Goal: Information Seeking & Learning: Learn about a topic

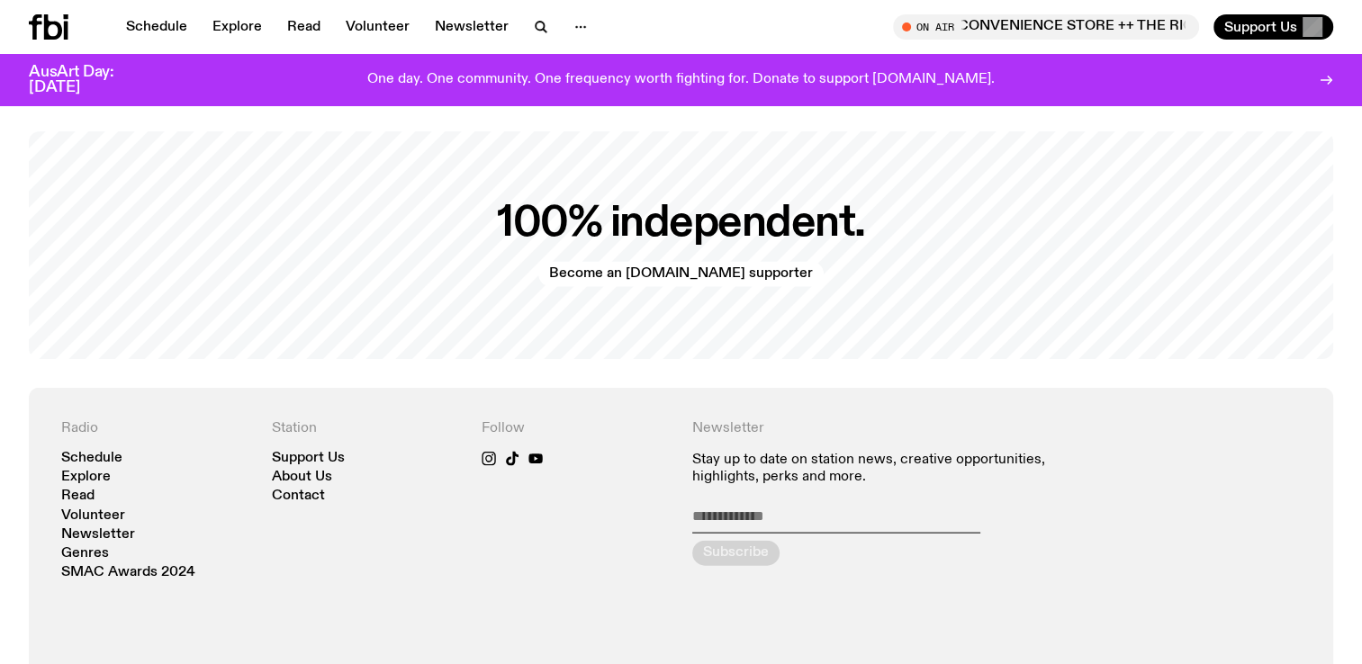
scroll to position [3723, 0]
click at [306, 30] on link "Read" at bounding box center [303, 26] width 55 height 25
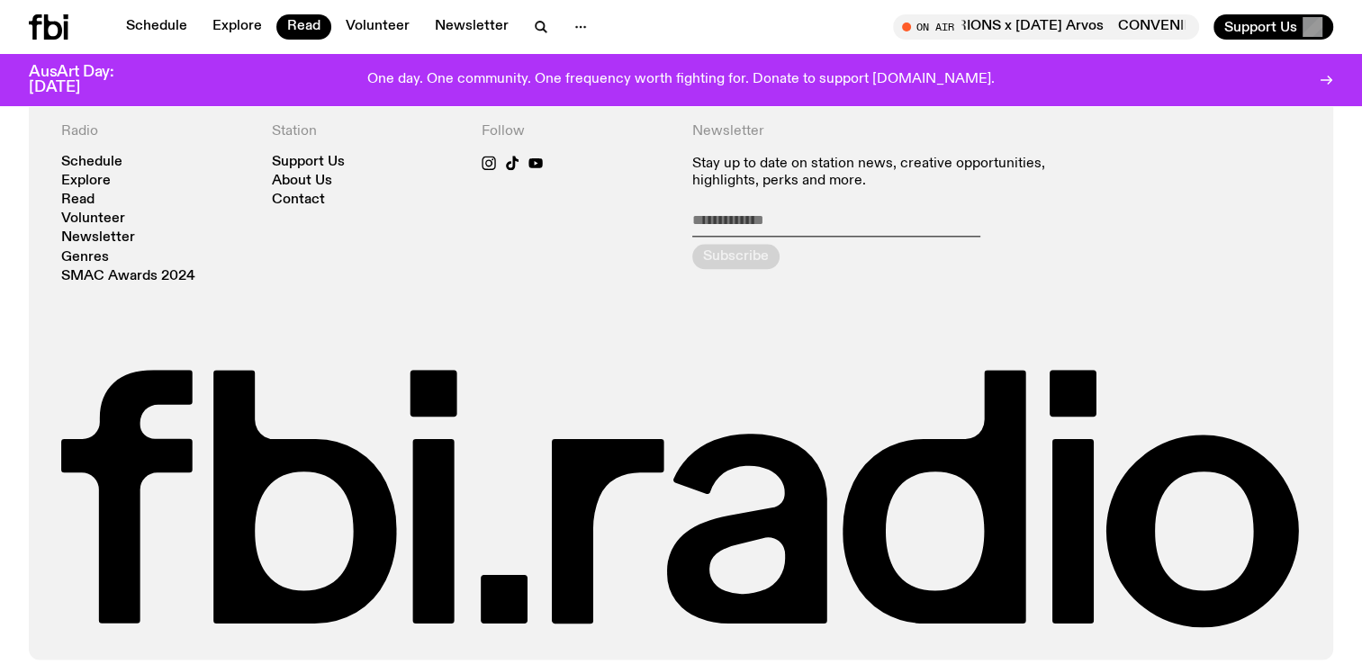
scroll to position [2157, 0]
click at [524, 20] on button "button" at bounding box center [541, 26] width 36 height 25
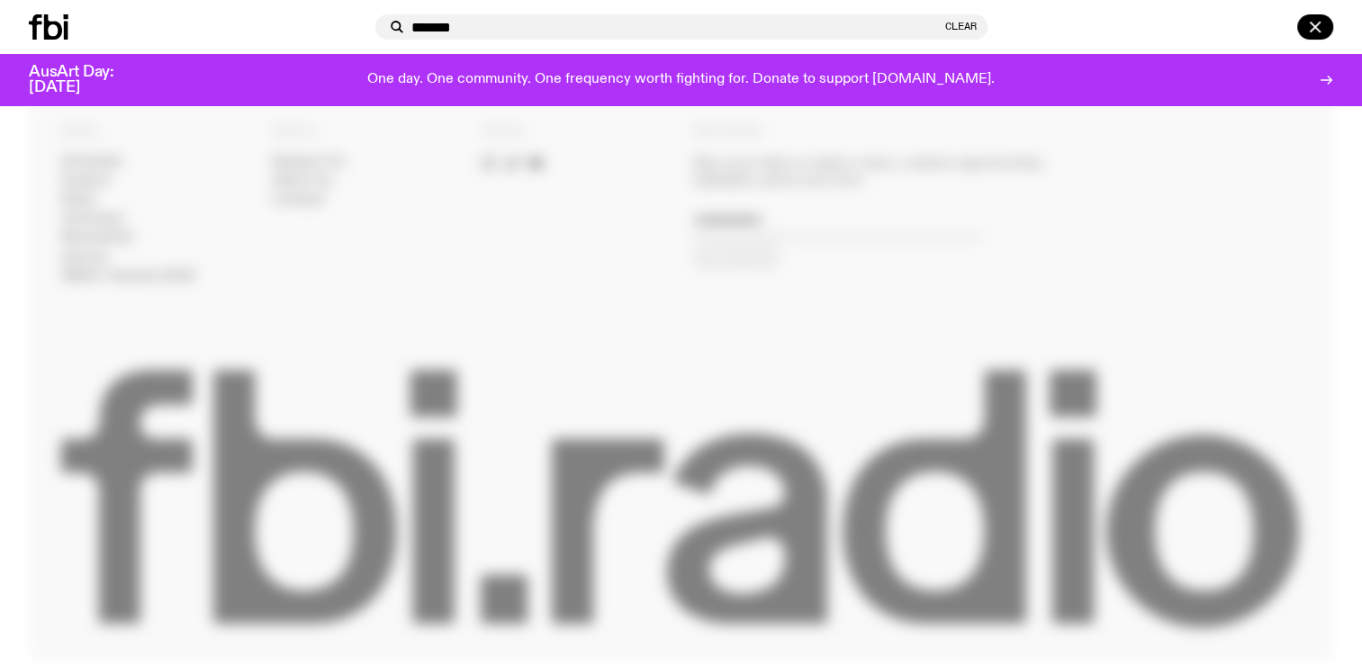
type input "*******"
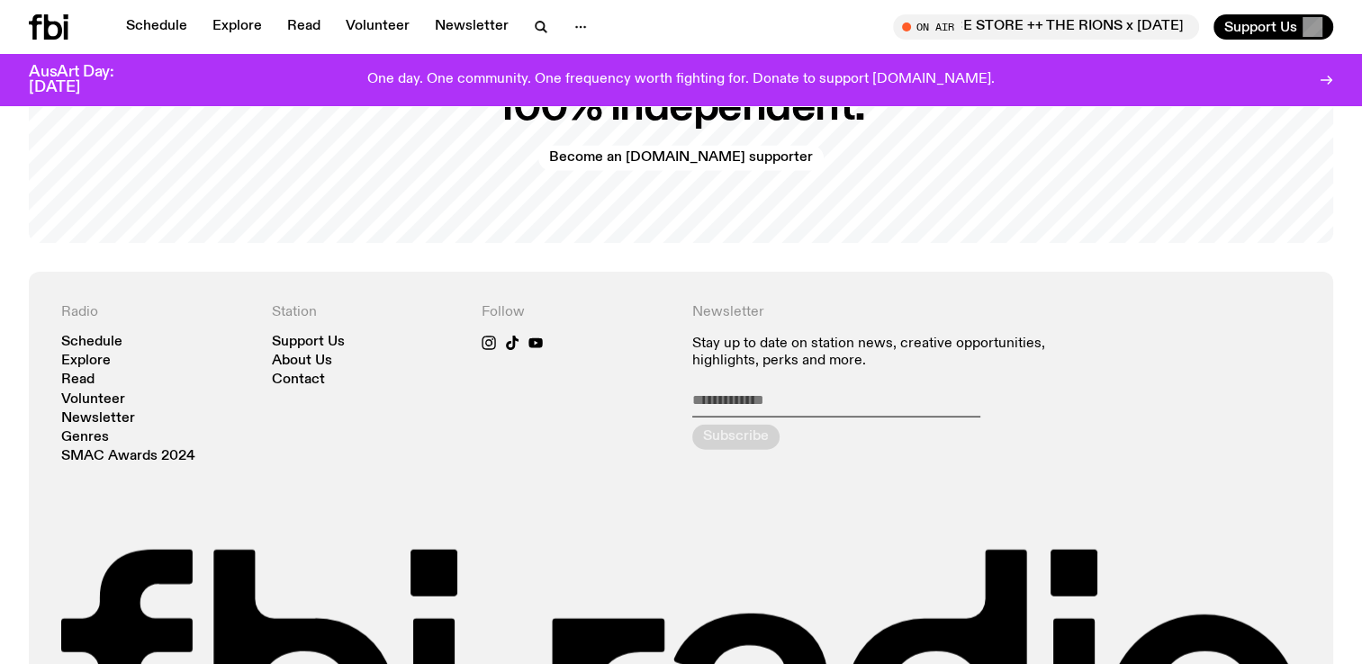
scroll to position [3891, 0]
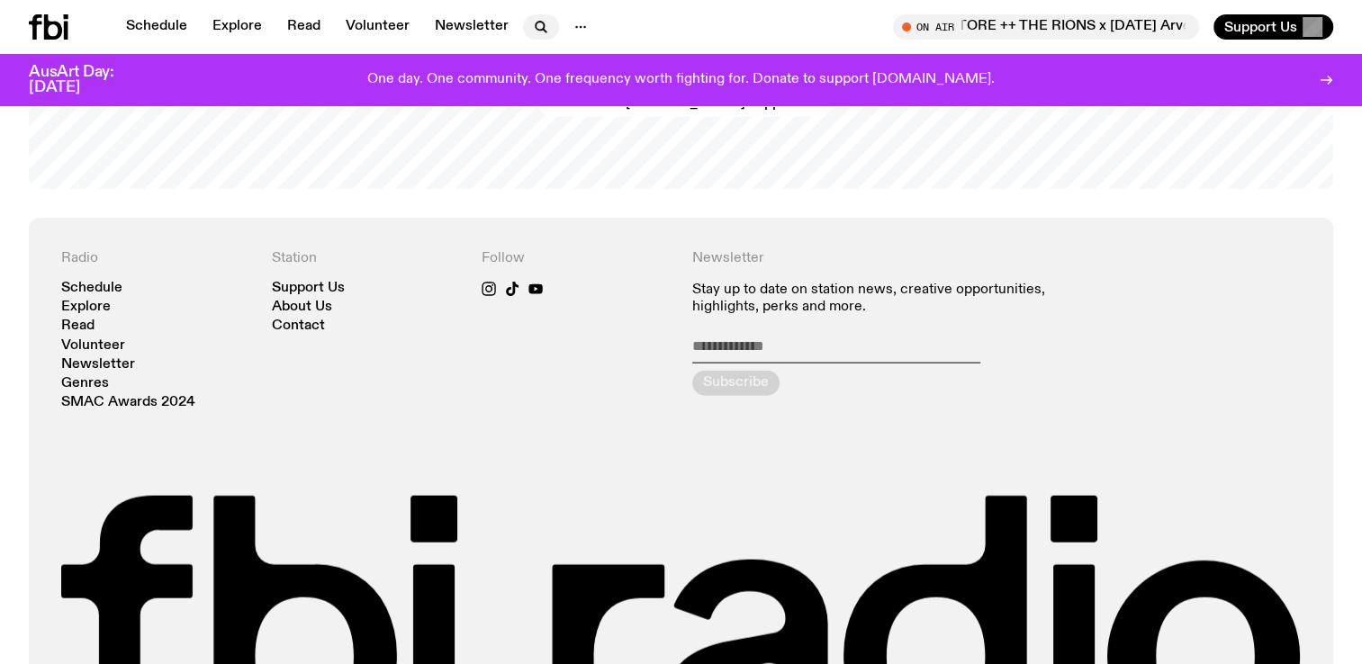
click at [534, 20] on icon "button" at bounding box center [541, 27] width 22 height 22
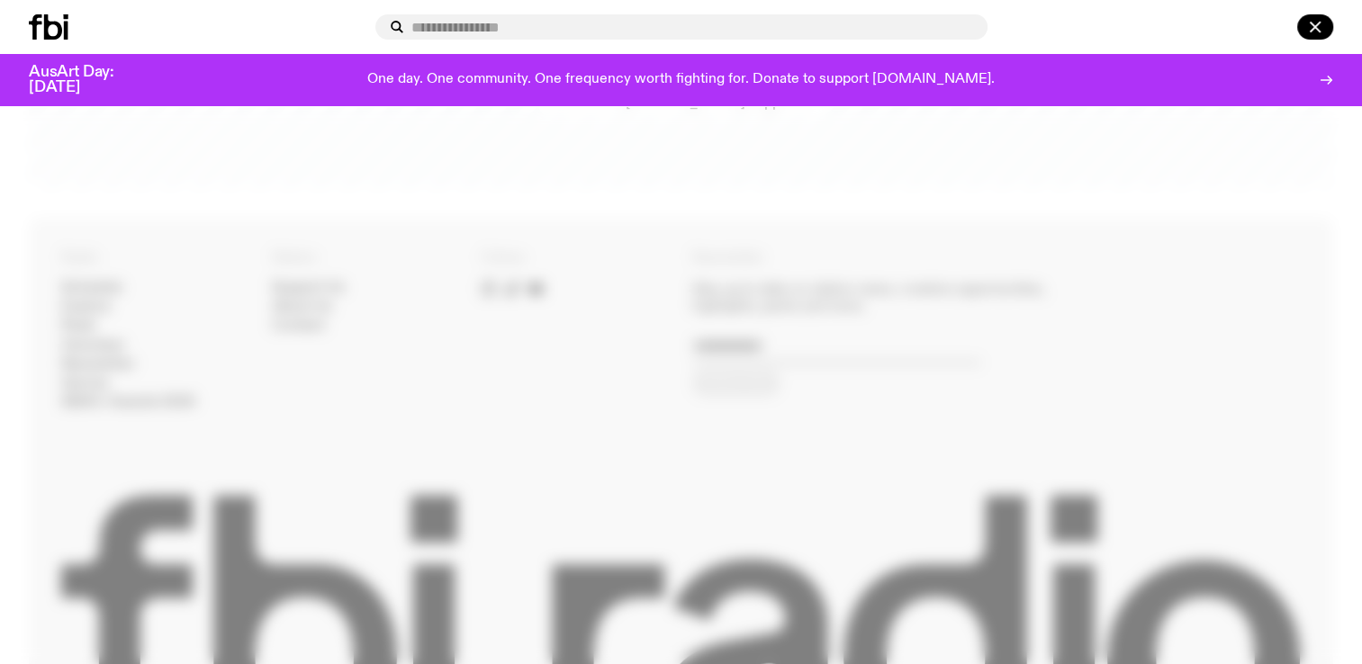
type input "*"
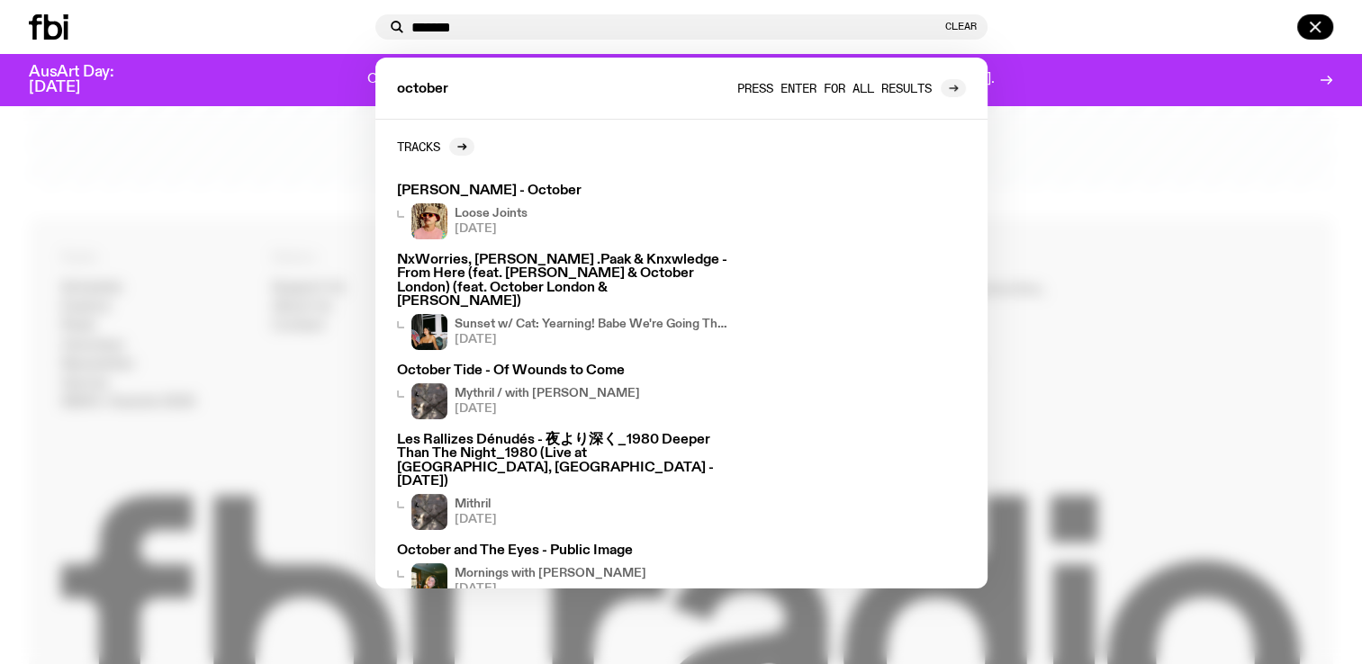
type input "*******"
click at [941, 92] on div at bounding box center [953, 88] width 25 height 18
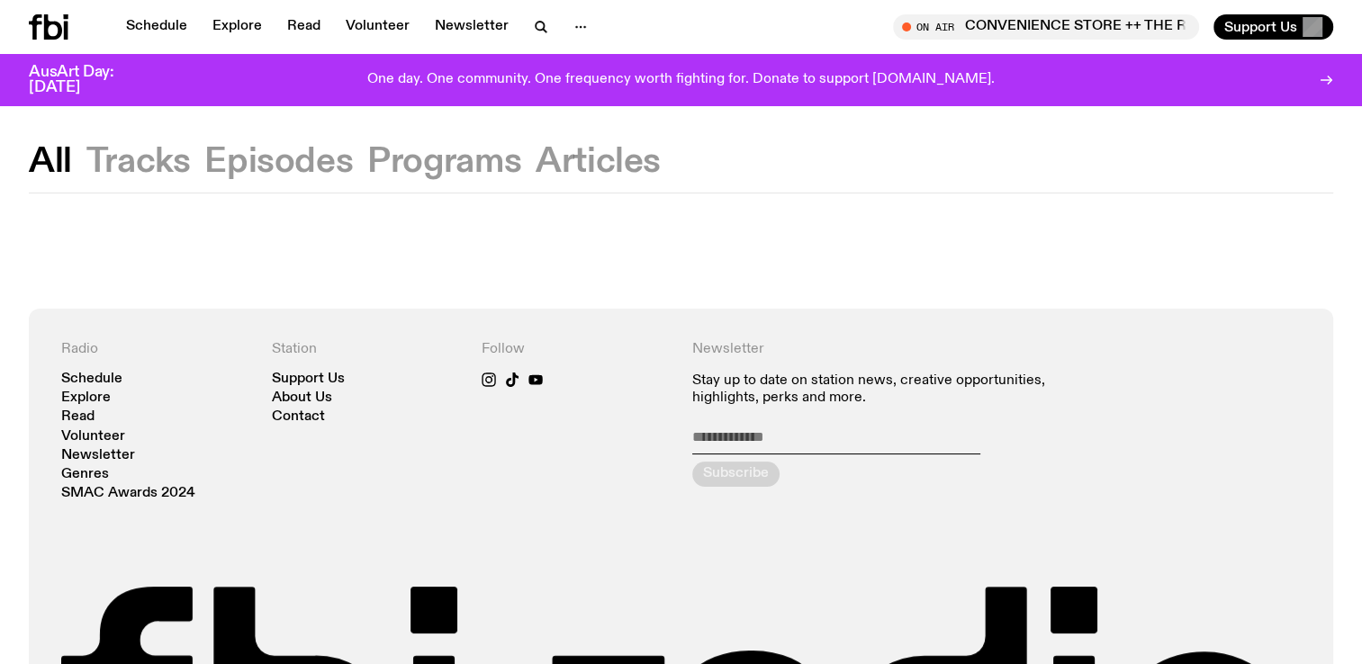
scroll to position [13, 0]
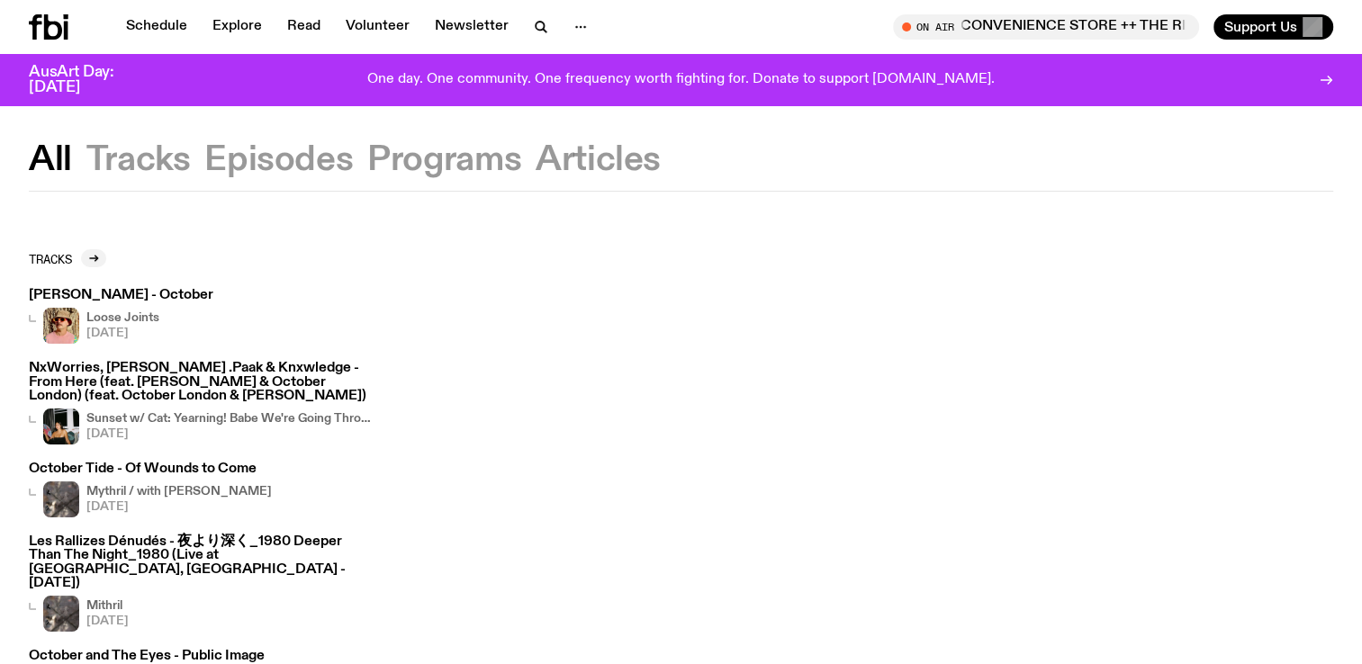
click at [572, 160] on button "Articles" at bounding box center [598, 160] width 125 height 32
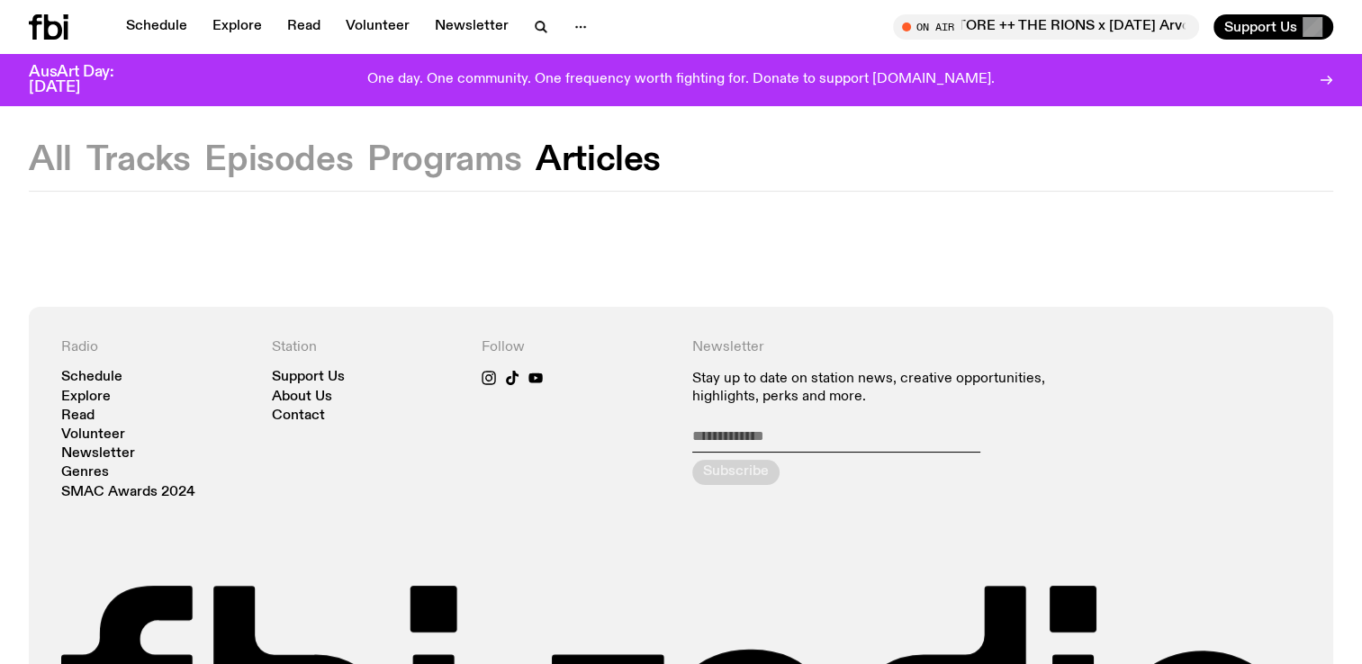
click at [437, 154] on button "Programs" at bounding box center [444, 160] width 154 height 32
click at [566, 173] on button "Articles" at bounding box center [598, 160] width 125 height 32
click at [293, 30] on link "Read" at bounding box center [303, 26] width 55 height 25
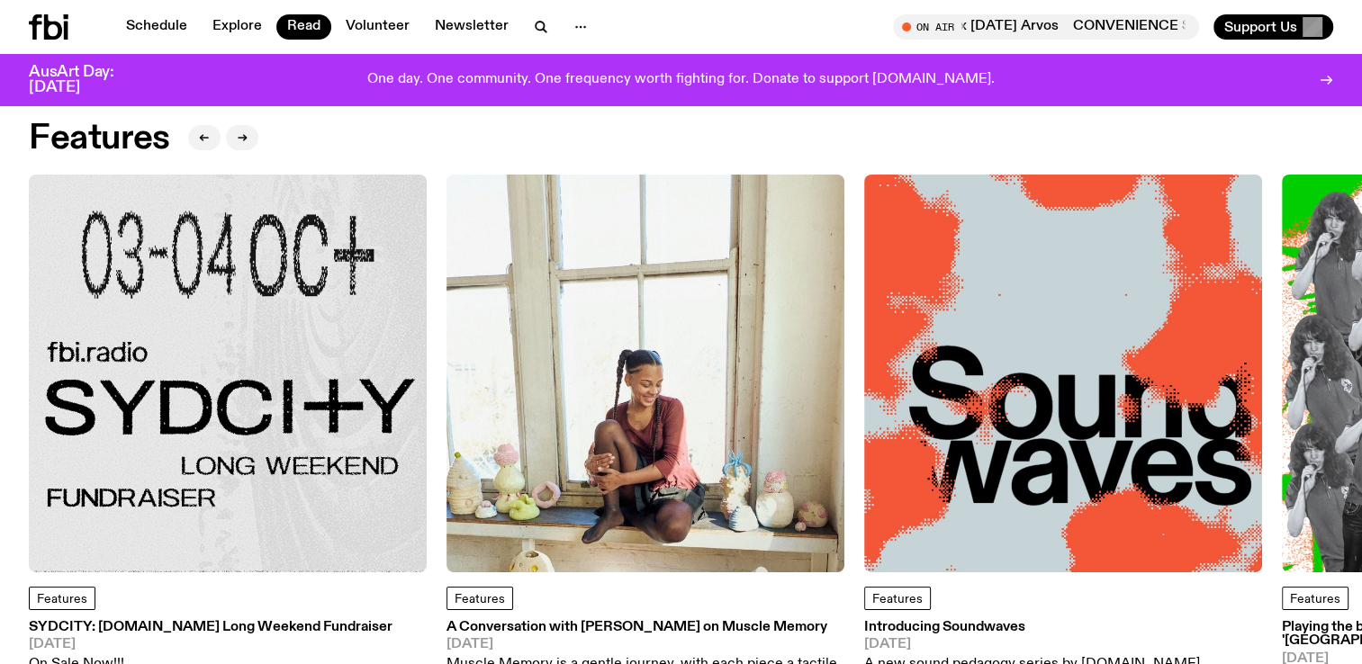
scroll to position [36, 0]
click at [239, 140] on icon "button" at bounding box center [242, 137] width 11 height 11
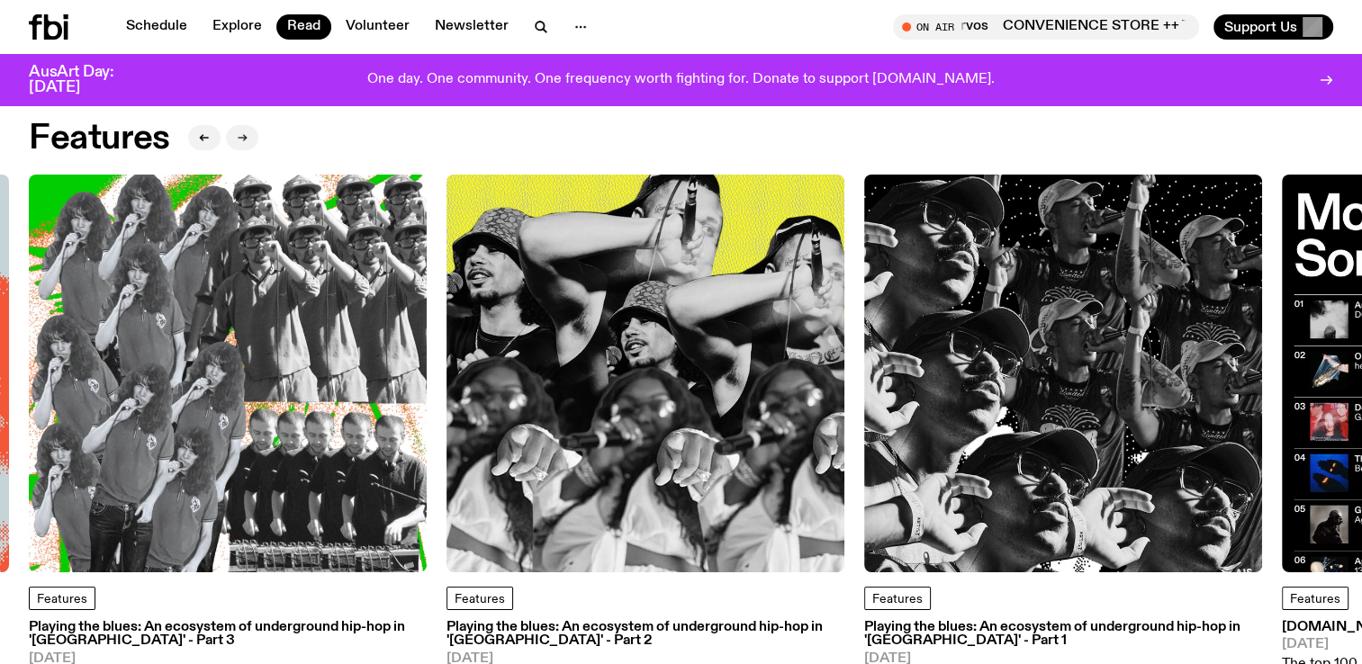
click at [239, 140] on icon "button" at bounding box center [242, 137] width 11 height 11
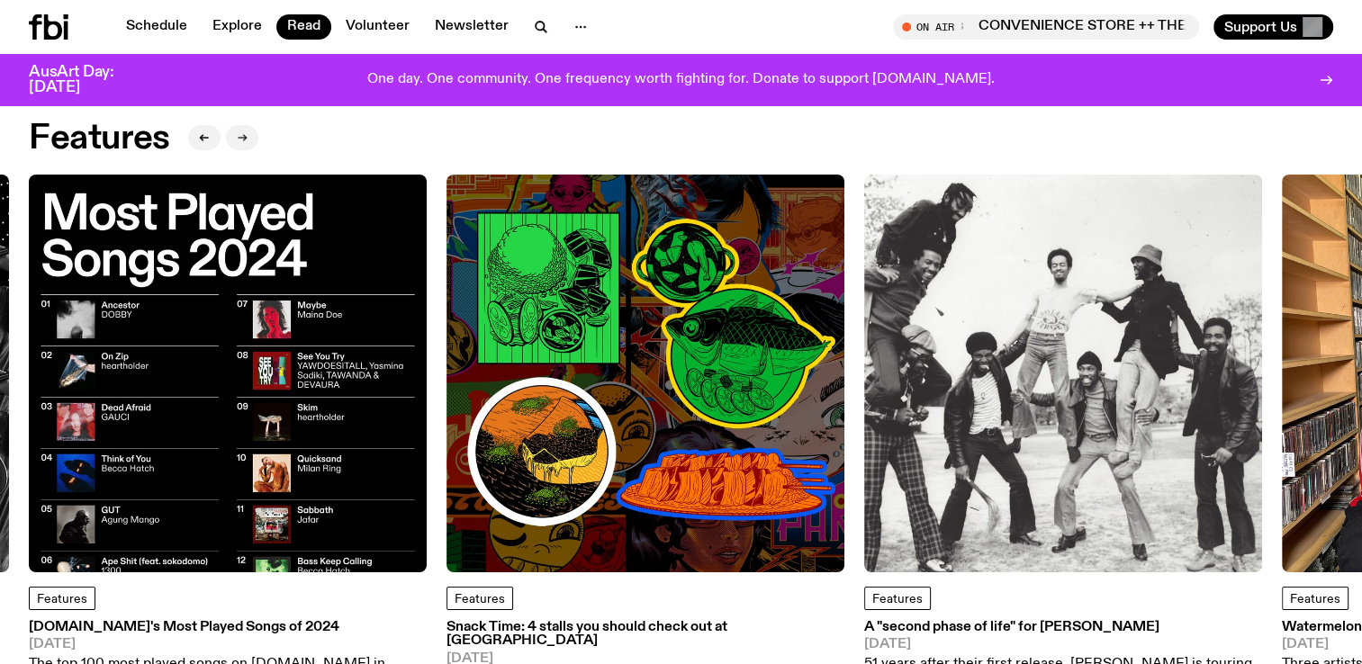
click at [239, 140] on icon "button" at bounding box center [242, 137] width 11 height 11
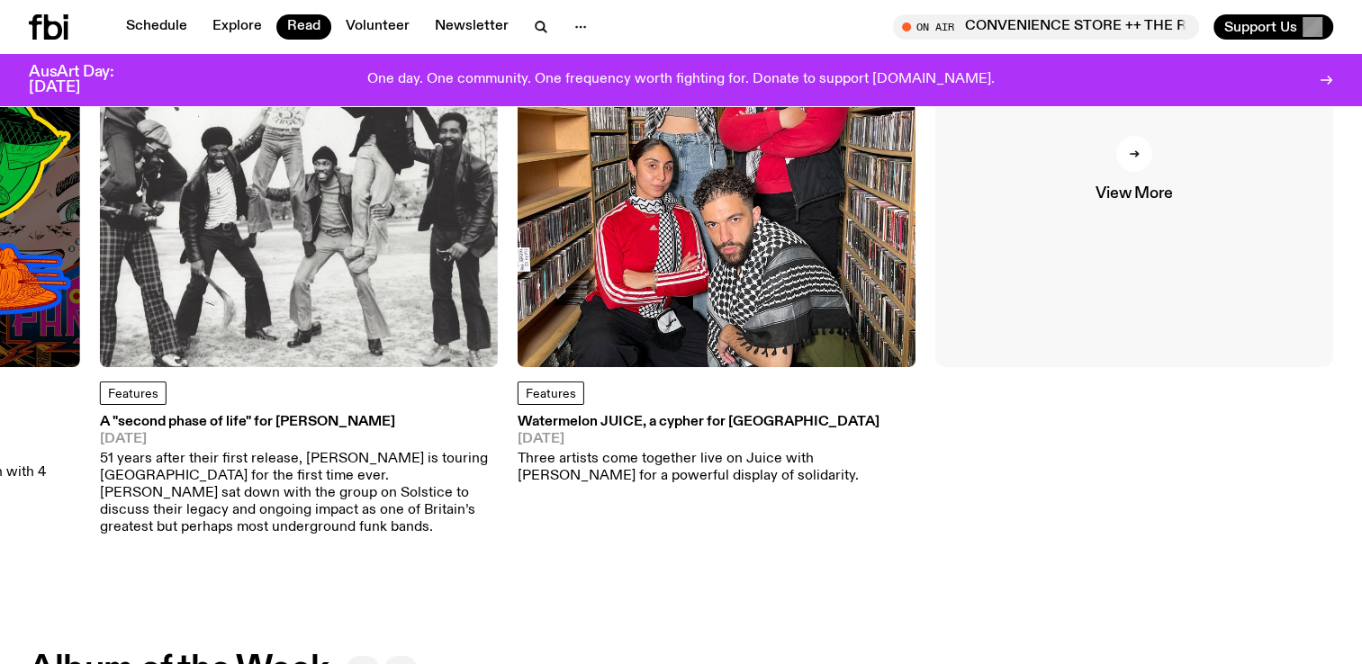
scroll to position [251, 0]
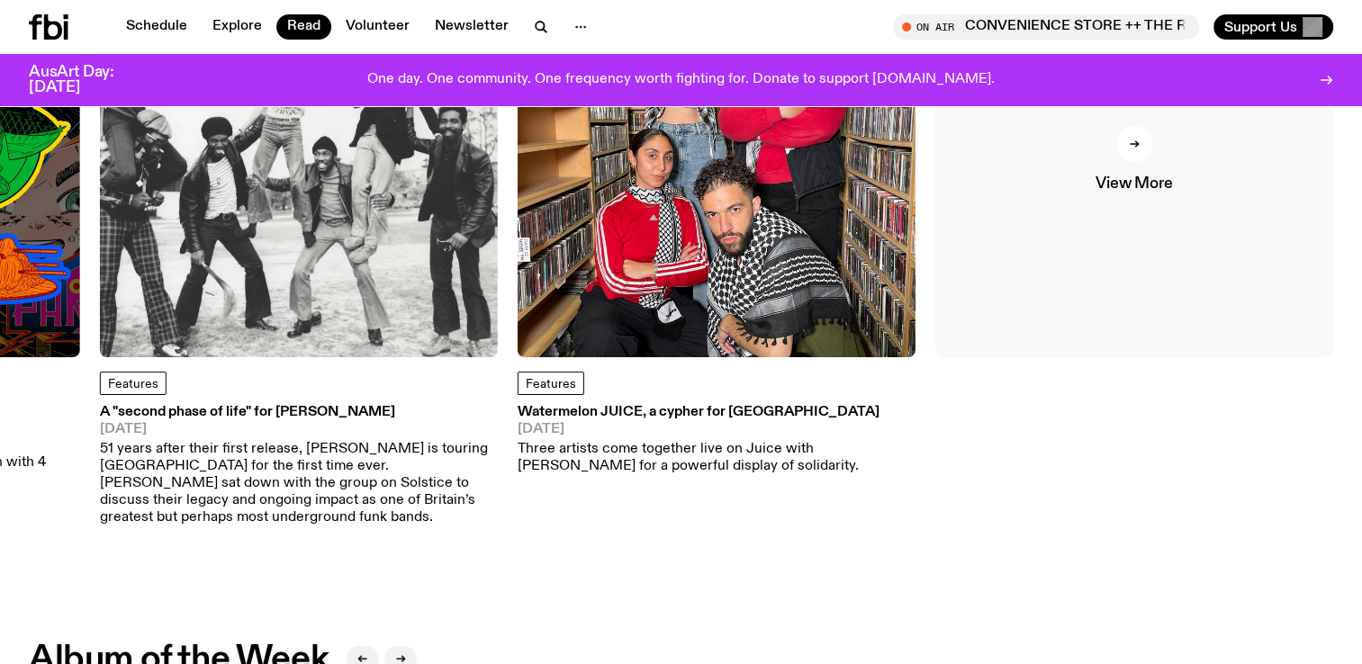
click at [1167, 189] on span "View More" at bounding box center [1133, 183] width 77 height 15
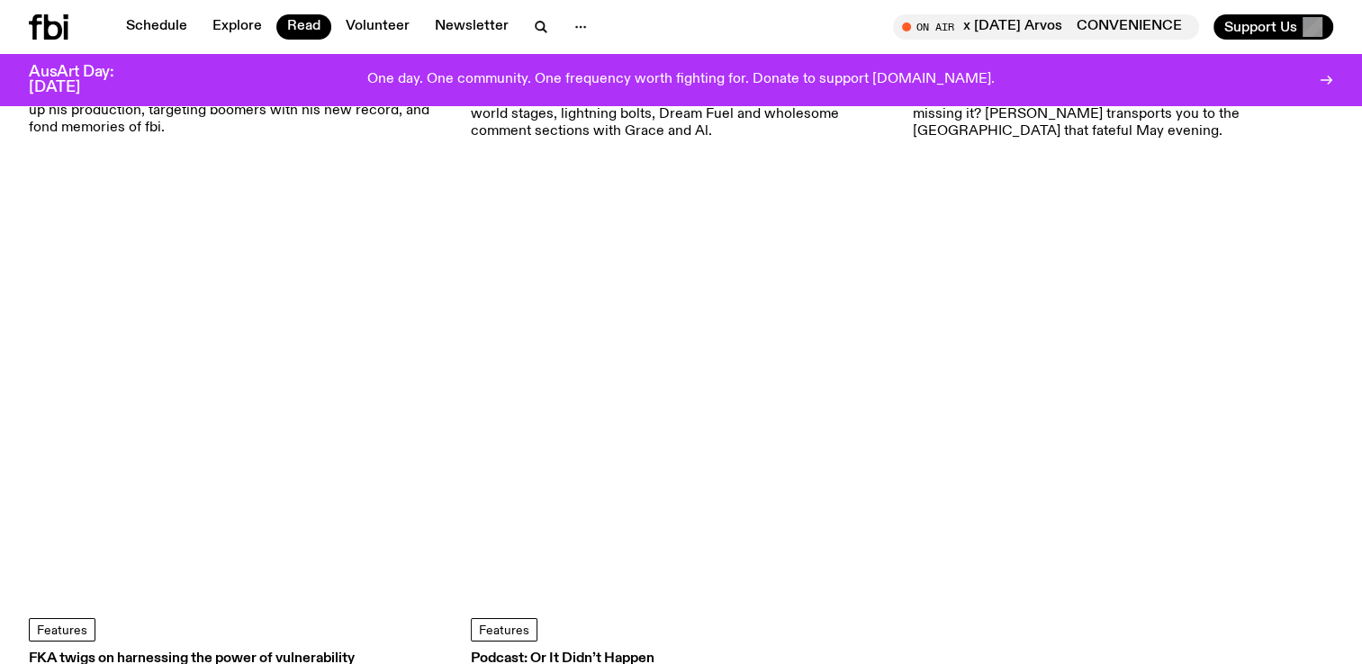
scroll to position [6380, 0]
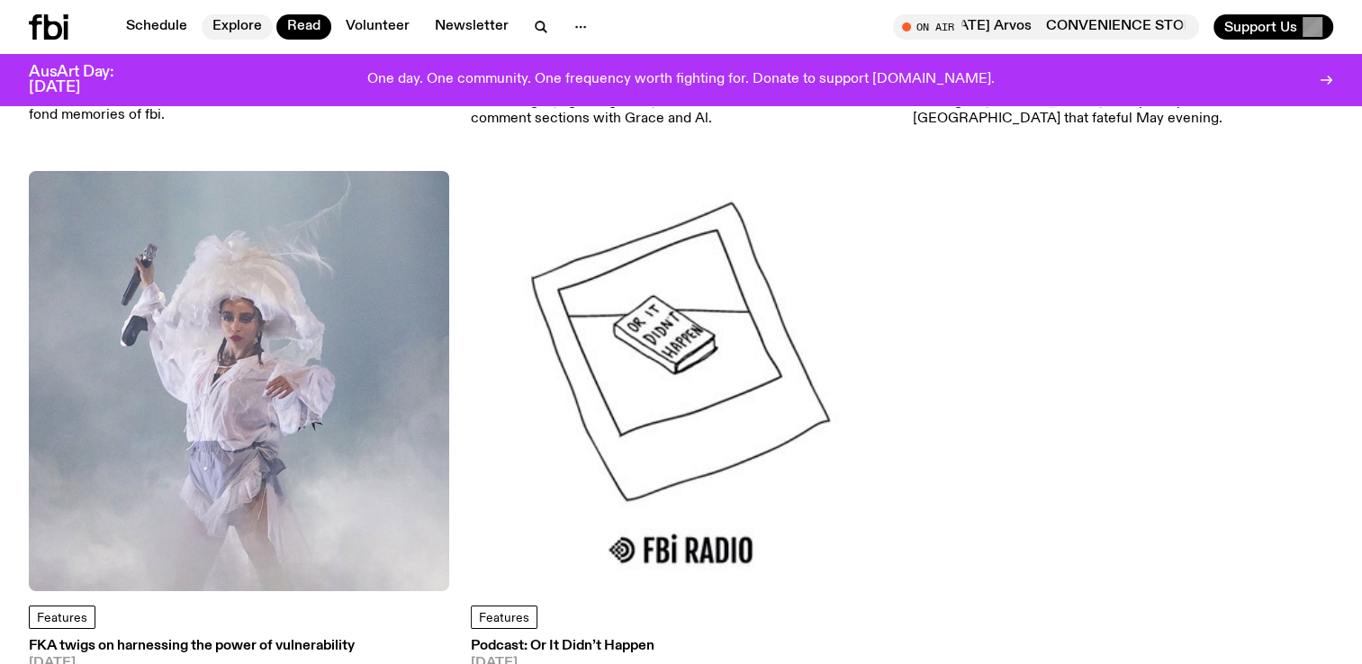
click at [241, 29] on link "Explore" at bounding box center [237, 26] width 71 height 25
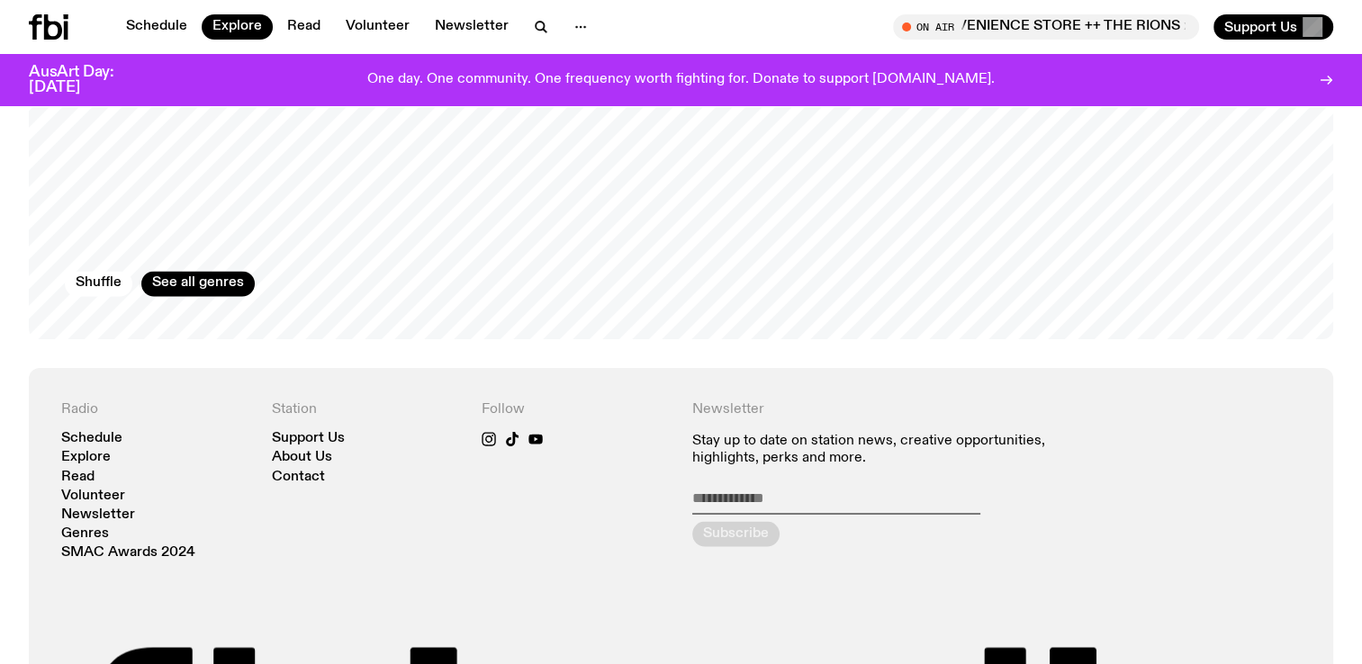
scroll to position [3116, 0]
